Goal: Browse casually: Explore the website without a specific task or goal

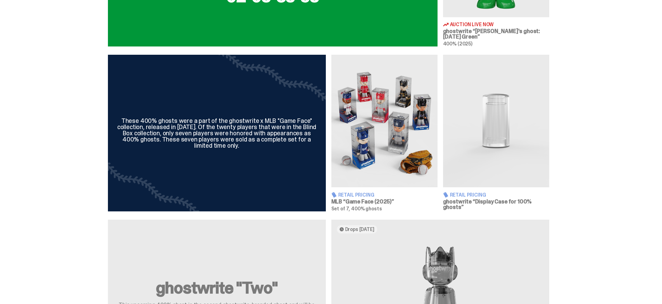
scroll to position [408, 0]
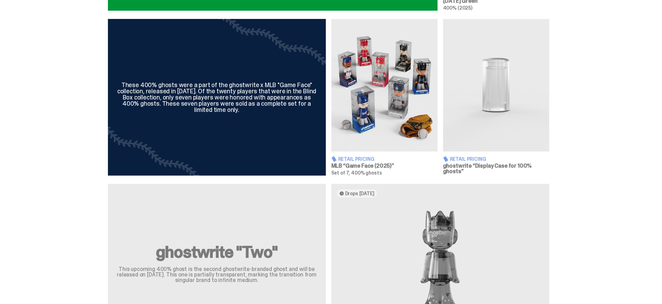
click at [360, 105] on img at bounding box center [384, 85] width 106 height 133
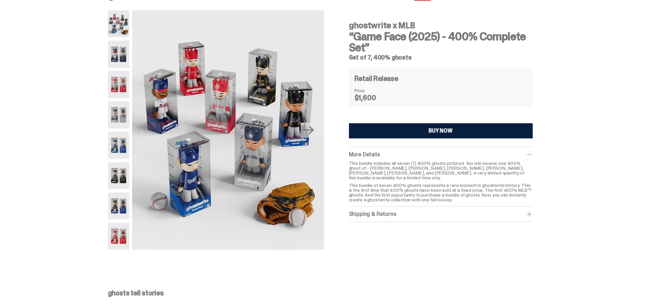
scroll to position [18, 0]
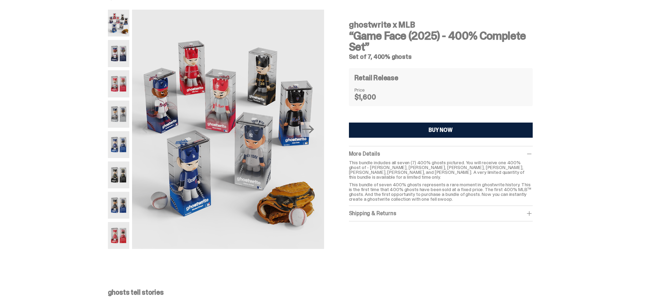
click at [125, 125] on img at bounding box center [119, 114] width 22 height 27
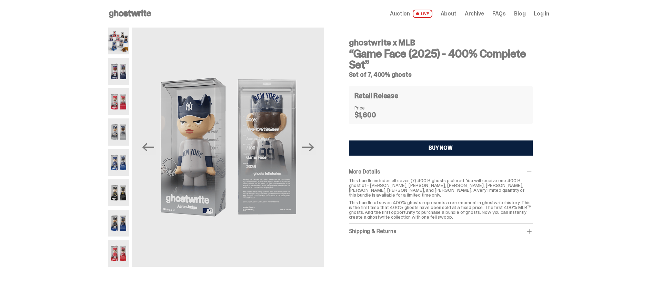
click at [120, 37] on img at bounding box center [119, 41] width 22 height 27
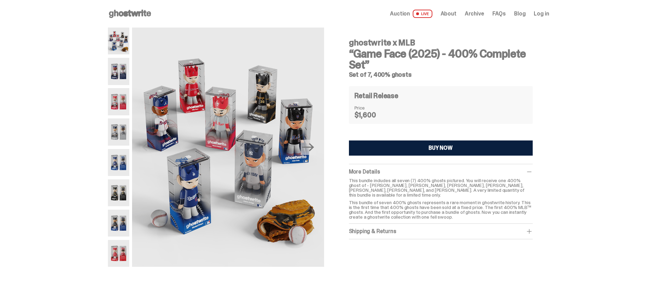
click at [429, 16] on span "LIVE" at bounding box center [423, 14] width 20 height 8
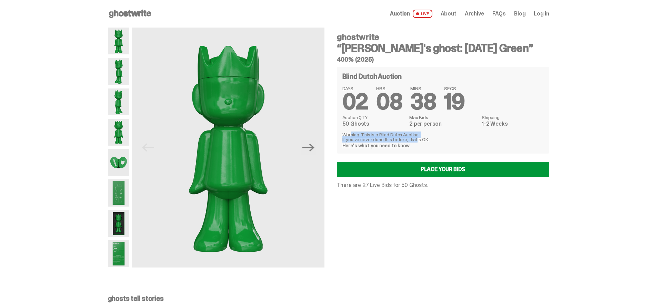
drag, startPoint x: 345, startPoint y: 135, endPoint x: 417, endPoint y: 140, distance: 72.6
click at [417, 140] on p "Warning: This is a Blind Dutch Auction. If you’ve never done this before, that’…" at bounding box center [442, 137] width 201 height 10
click at [121, 168] on img at bounding box center [119, 162] width 22 height 27
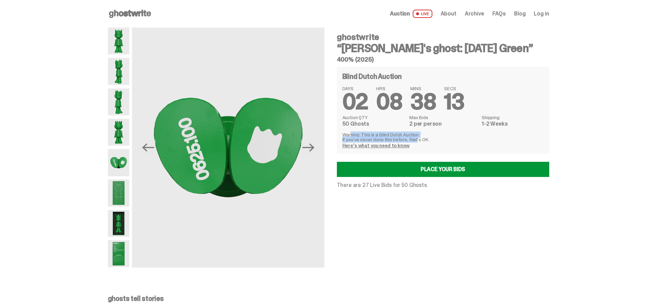
click at [120, 191] on img at bounding box center [119, 193] width 22 height 27
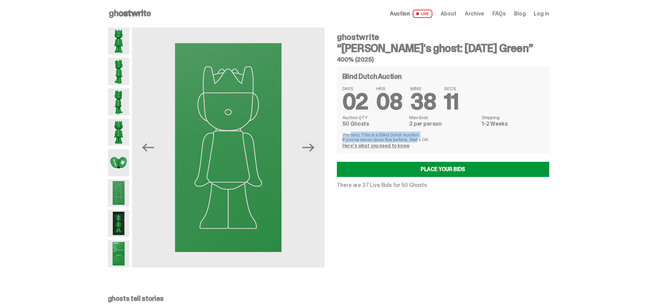
click at [120, 236] on img at bounding box center [119, 223] width 22 height 27
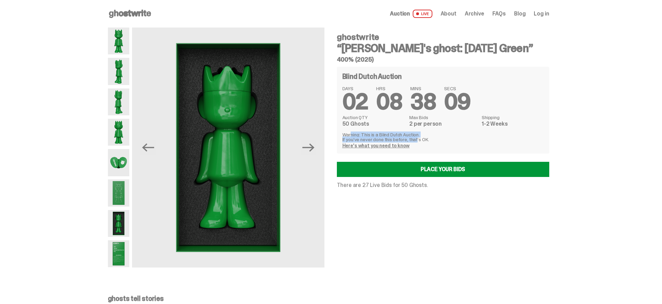
click at [121, 253] on img at bounding box center [119, 254] width 22 height 27
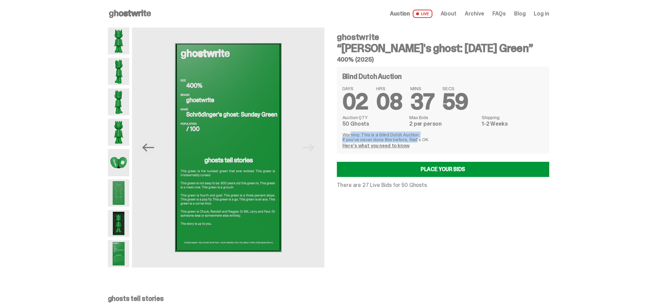
click at [113, 10] on icon at bounding box center [130, 13] width 44 height 11
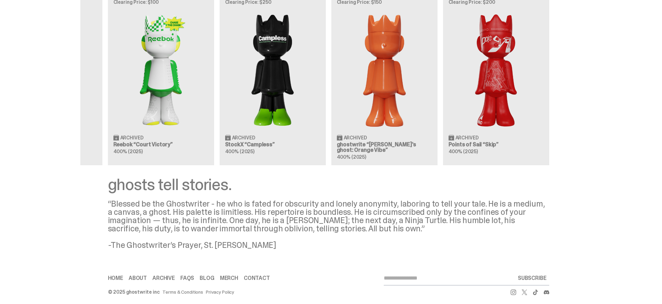
scroll to position [785, 0]
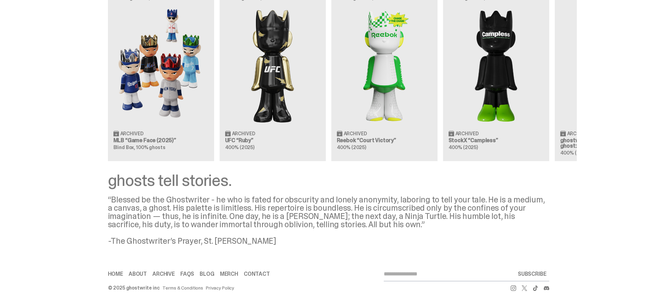
scroll to position [0, 223]
